Goal: Find specific page/section: Find specific page/section

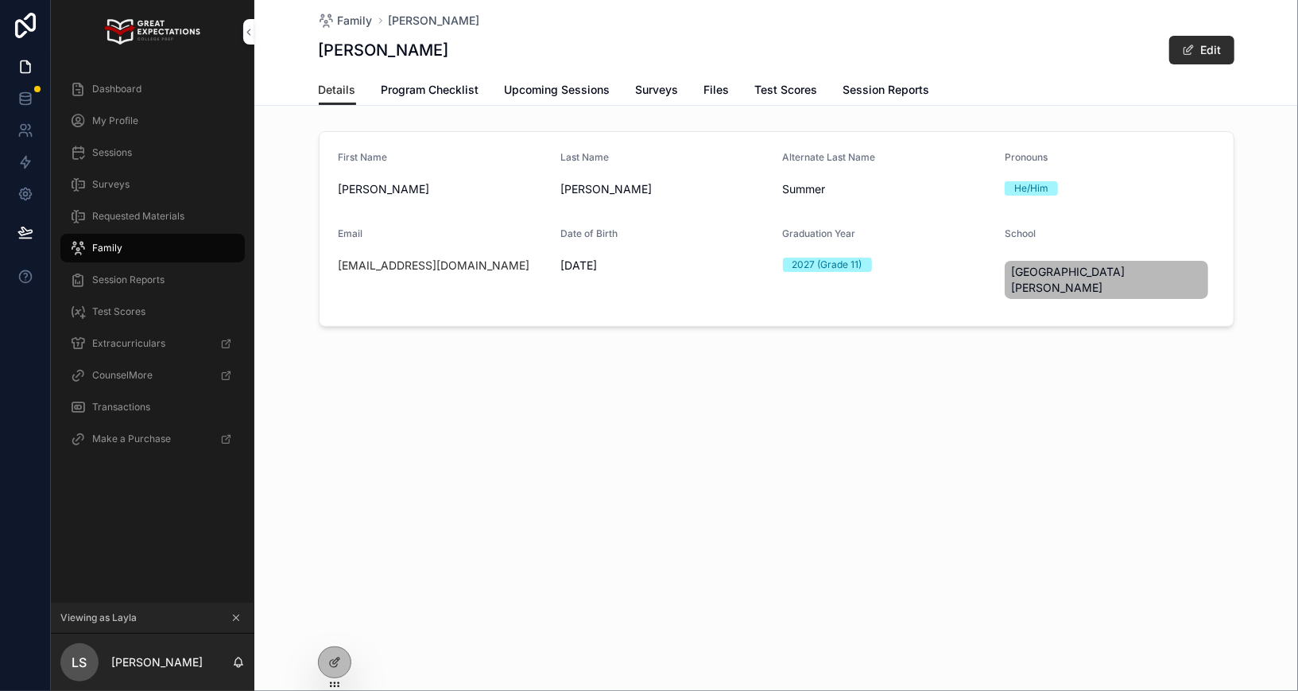
click at [0, 0] on icon at bounding box center [0, 0] width 0 height 0
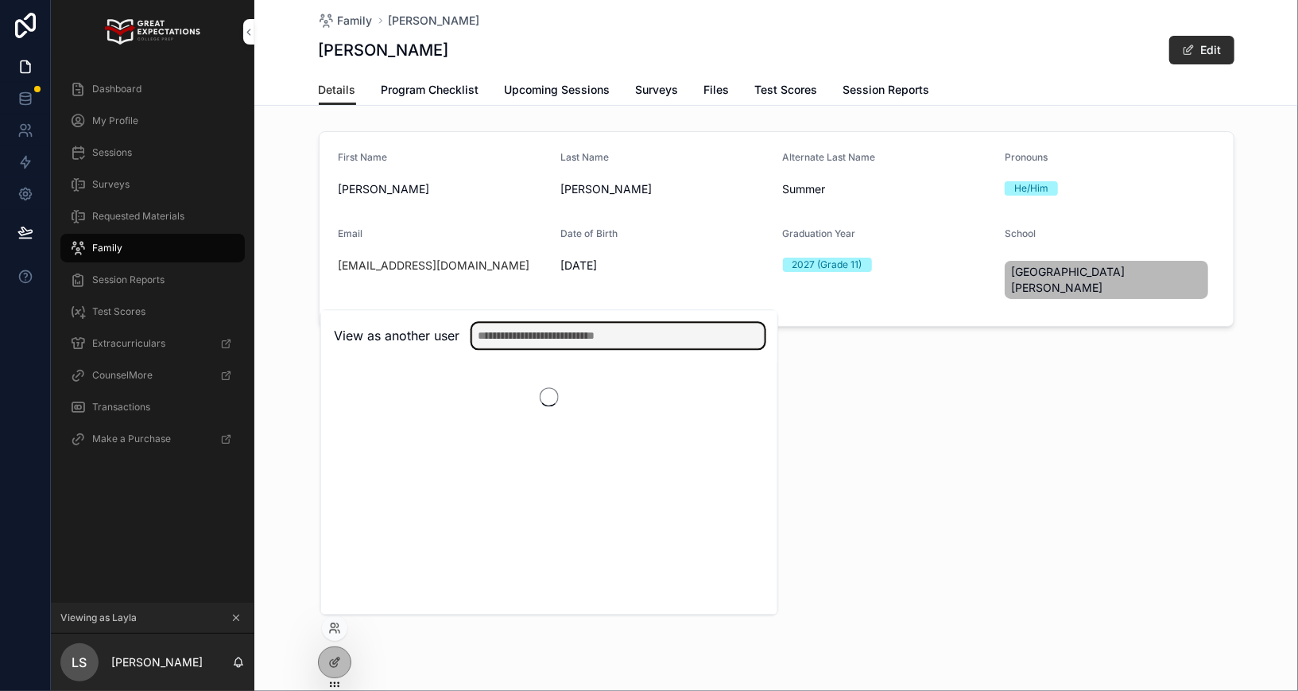
click at [539, 328] on input "text" at bounding box center [618, 335] width 292 height 25
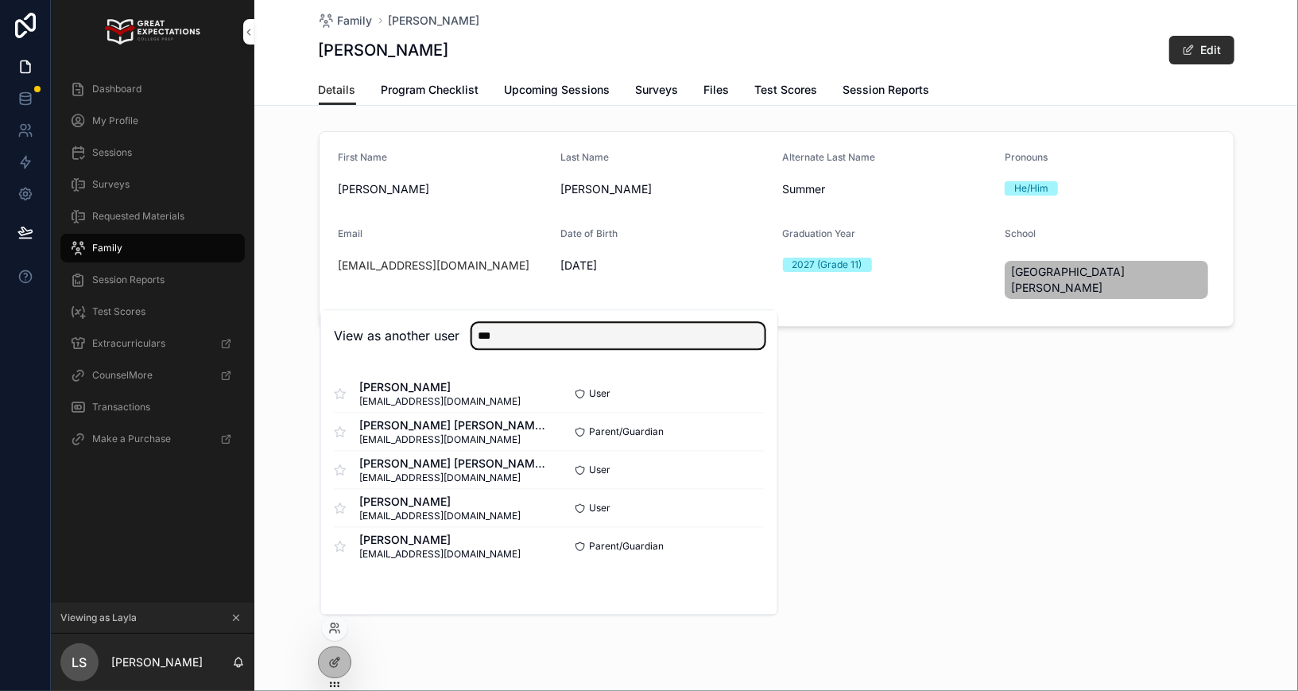
type input "***"
click at [0, 0] on button "Select" at bounding box center [0, 0] width 0 height 0
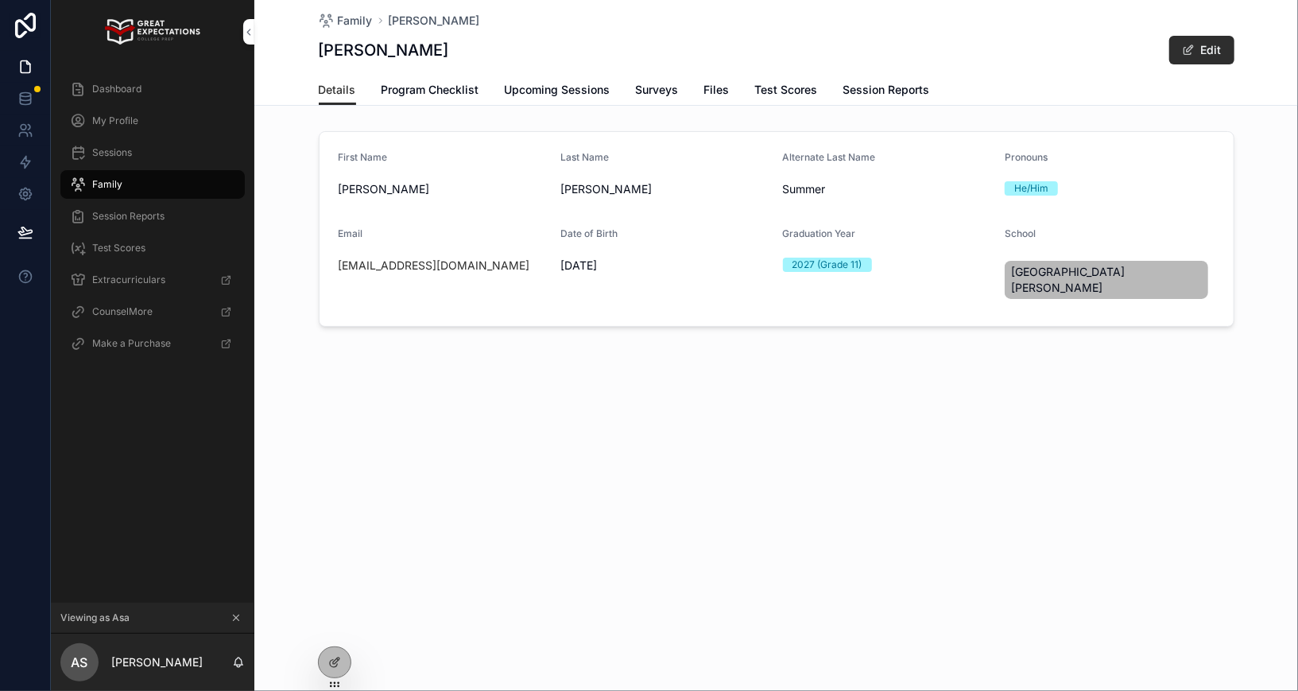
click at [140, 148] on div "Sessions" at bounding box center [152, 152] width 165 height 25
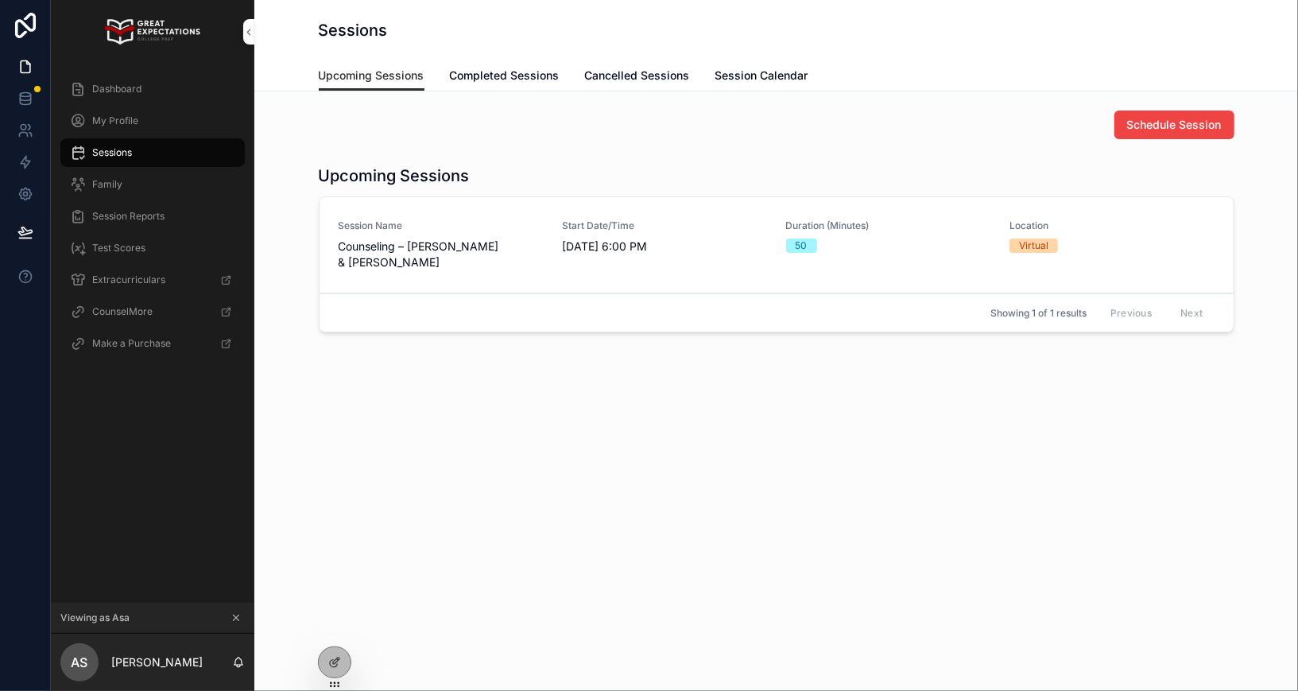
click at [126, 110] on div "My Profile" at bounding box center [152, 120] width 165 height 25
